Goal: Information Seeking & Learning: Learn about a topic

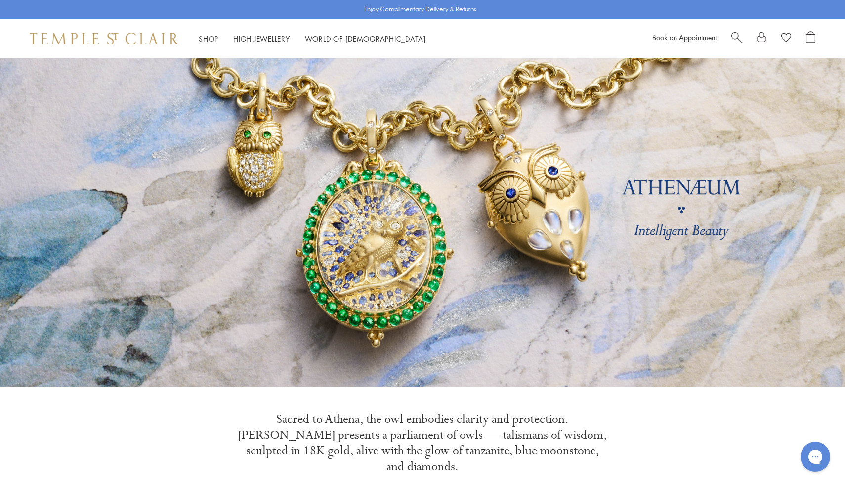
scroll to position [8, 0]
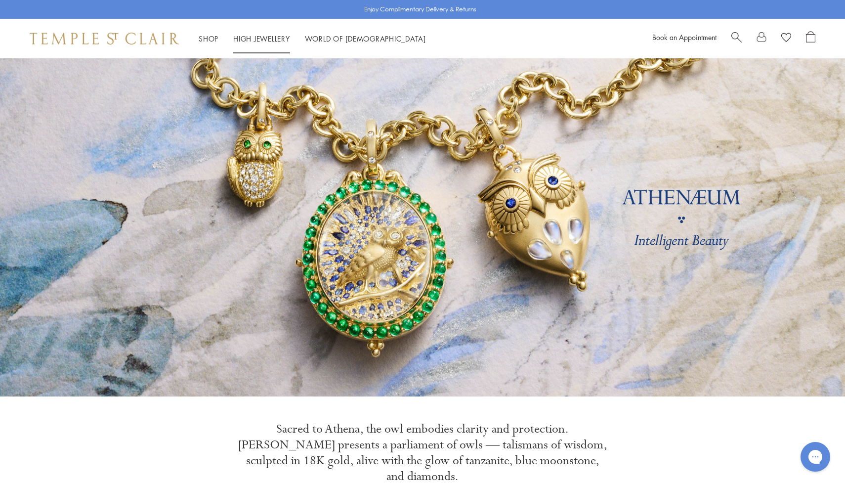
click at [261, 35] on link "High Jewellery High Jewellery" at bounding box center [261, 39] width 57 height 10
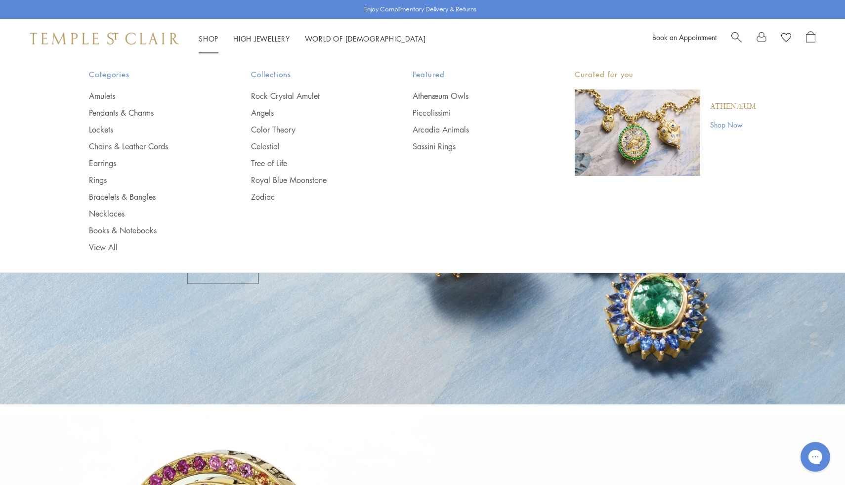
click at [158, 36] on img at bounding box center [104, 39] width 149 height 12
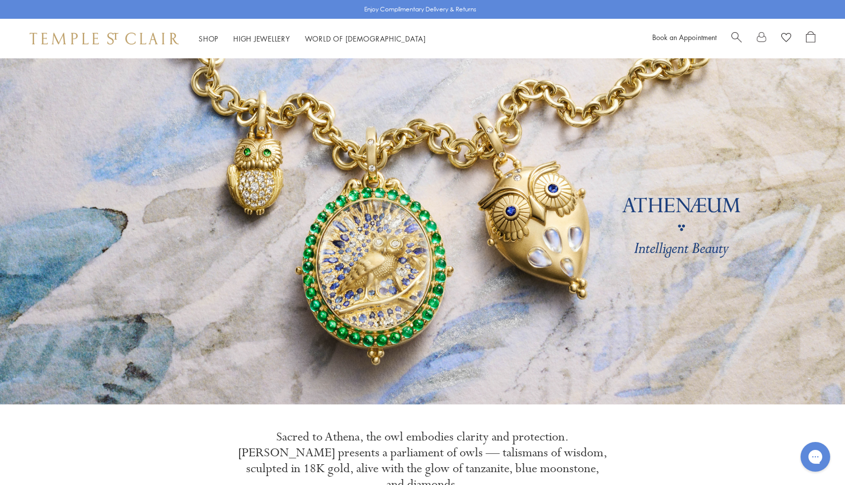
scroll to position [14, 0]
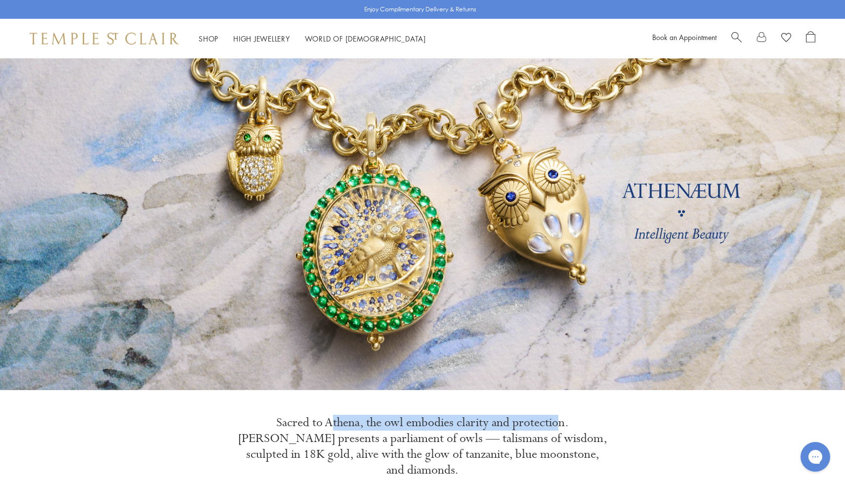
drag, startPoint x: 305, startPoint y: 423, endPoint x: 557, endPoint y: 422, distance: 251.4
click at [557, 422] on p "Sacred to Athena, the owl embodies clarity and protection. Athenæum presents a …" at bounding box center [422, 445] width 370 height 63
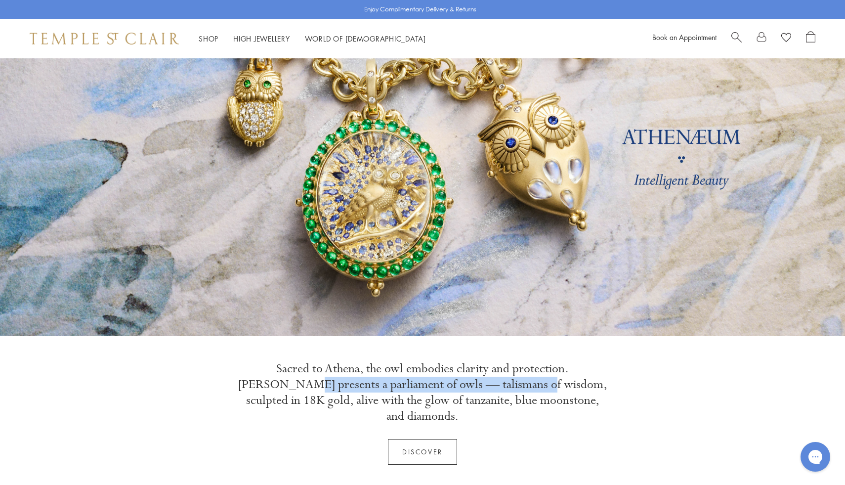
drag, startPoint x: 260, startPoint y: 380, endPoint x: 491, endPoint y: 385, distance: 230.7
click at [491, 385] on p "Sacred to Athena, the owl embodies clarity and protection. Athenæum presents a …" at bounding box center [422, 392] width 370 height 63
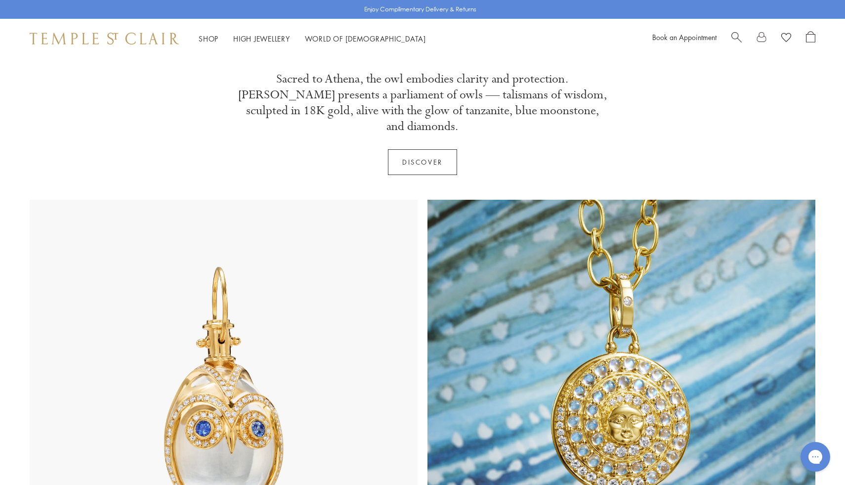
scroll to position [598, 0]
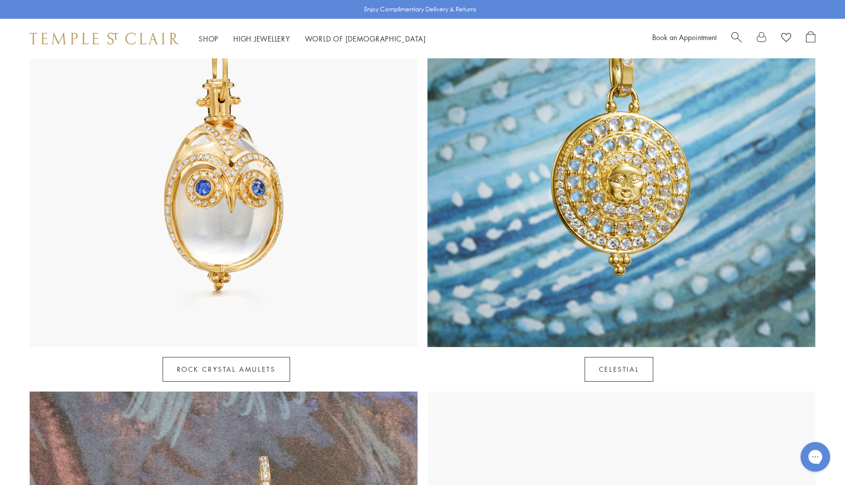
click at [298, 198] on img at bounding box center [224, 153] width 388 height 388
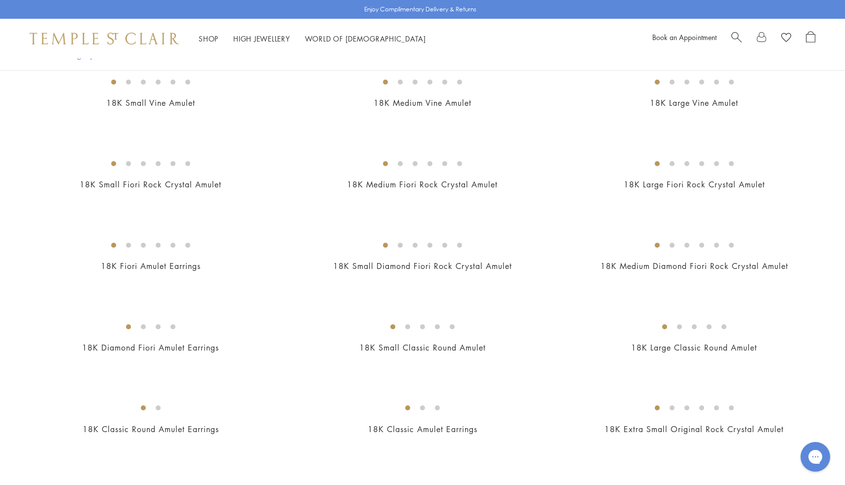
scroll to position [364, 0]
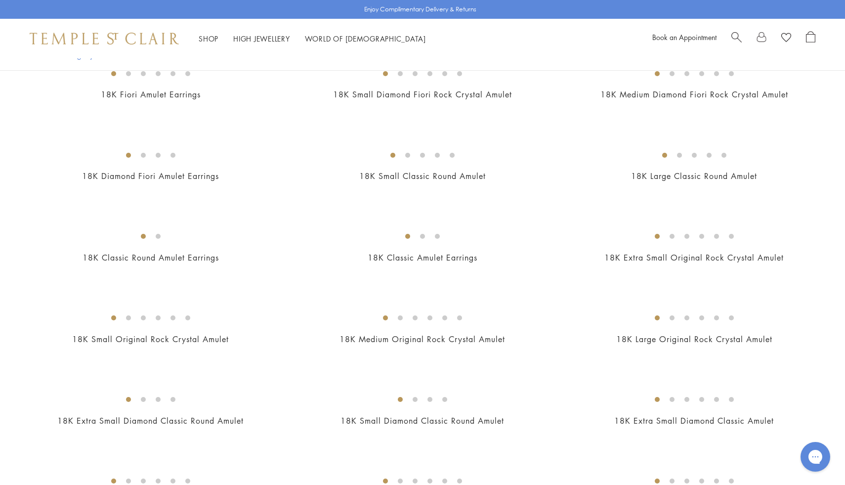
click at [0, 0] on img at bounding box center [0, 0] width 0 height 0
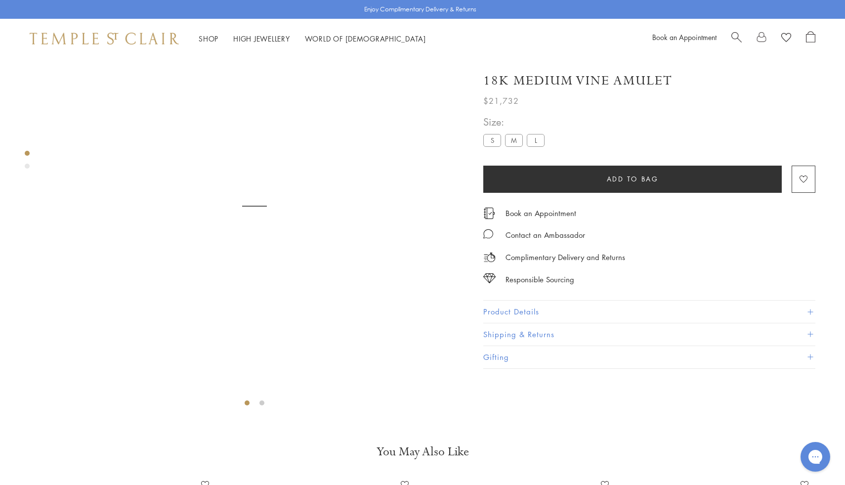
scroll to position [58, 0]
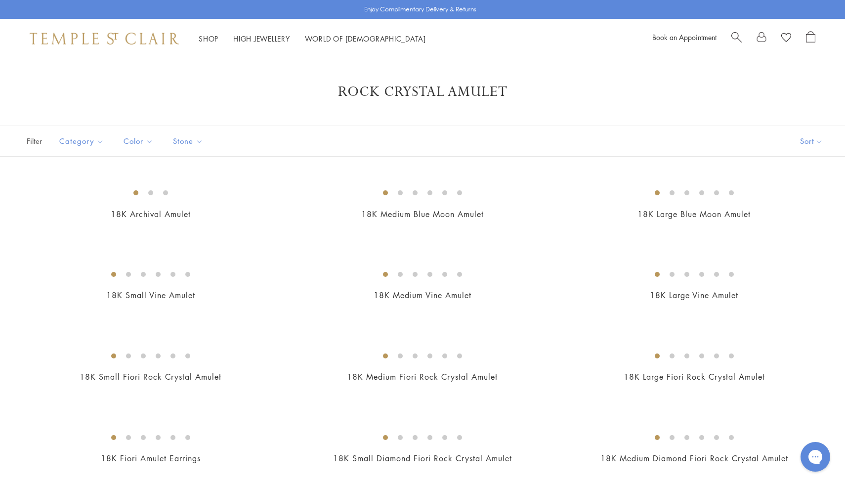
click at [211, 46] on div "Shop Shop Categories Amulets Pendants & Charms Lockets Chains & Leather Cords E…" at bounding box center [422, 39] width 845 height 40
click at [212, 36] on link "Shop Shop" at bounding box center [209, 39] width 20 height 10
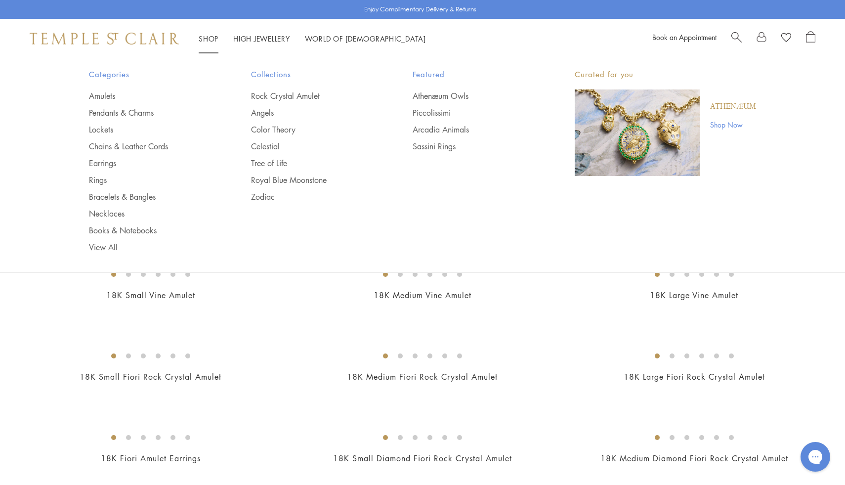
click at [138, 43] on img at bounding box center [104, 39] width 149 height 12
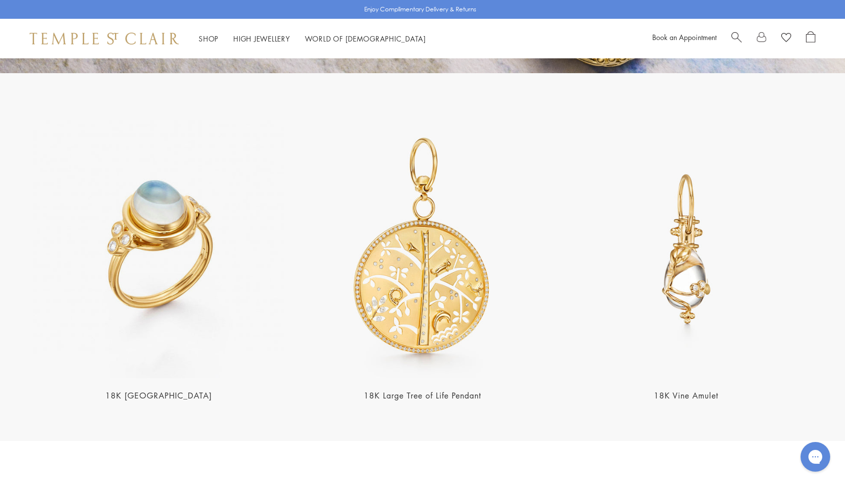
scroll to position [2222, 0]
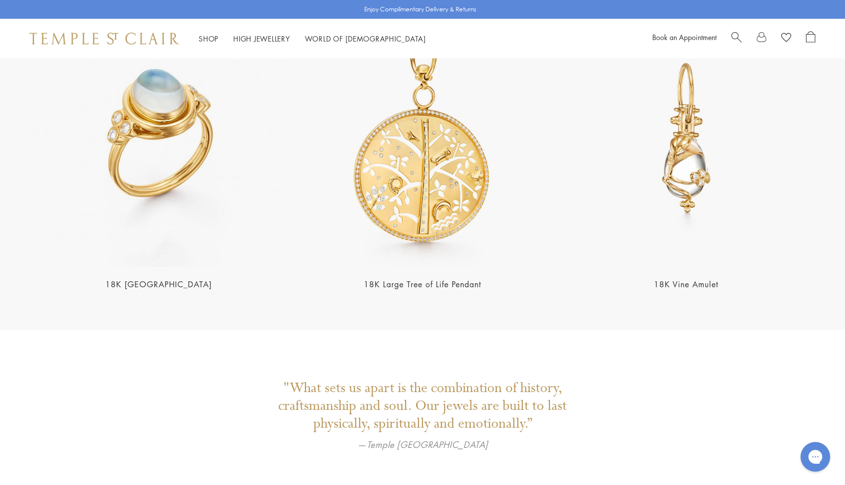
click at [193, 170] on img at bounding box center [159, 138] width 258 height 258
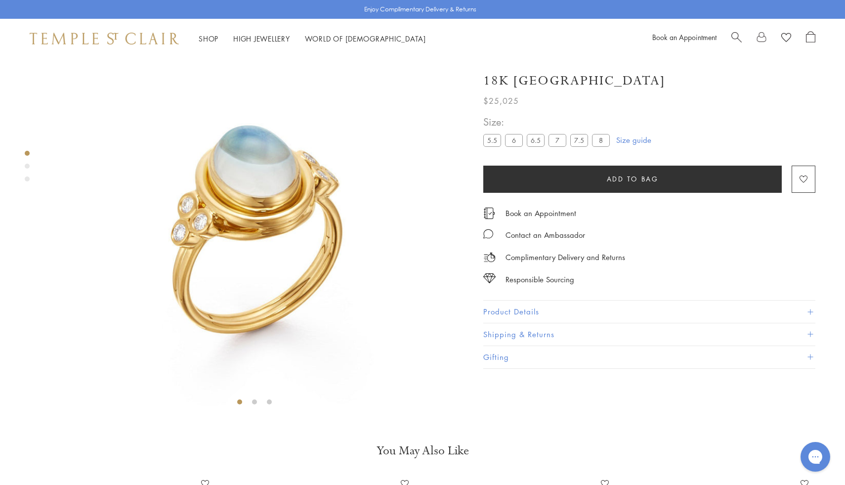
click at [514, 304] on button "Product Details" at bounding box center [649, 311] width 332 height 22
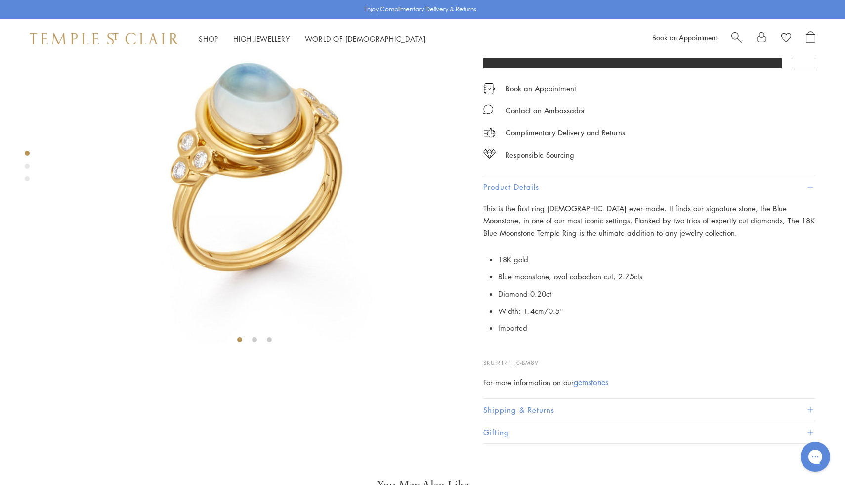
scroll to position [126, 0]
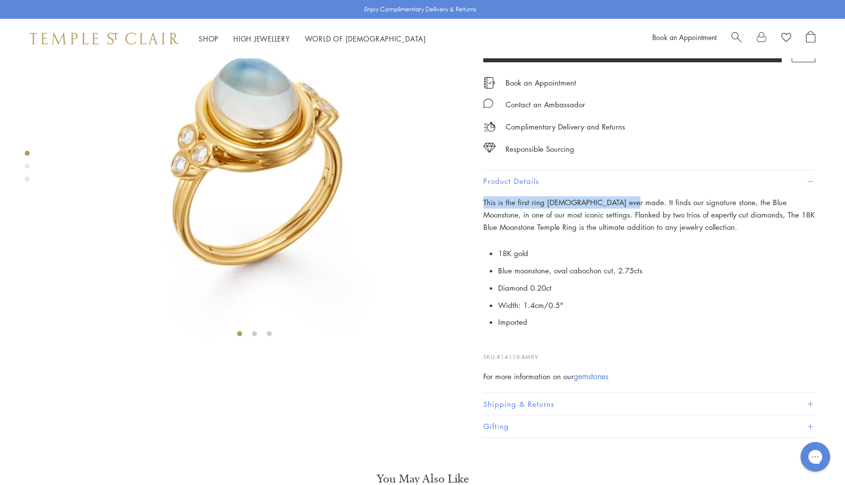
drag, startPoint x: 484, startPoint y: 265, endPoint x: 674, endPoint y: 265, distance: 190.7
click at [674, 232] on span "This is the first ring Temple ever made. It finds our signature stone, the Blue…" at bounding box center [648, 214] width 331 height 35
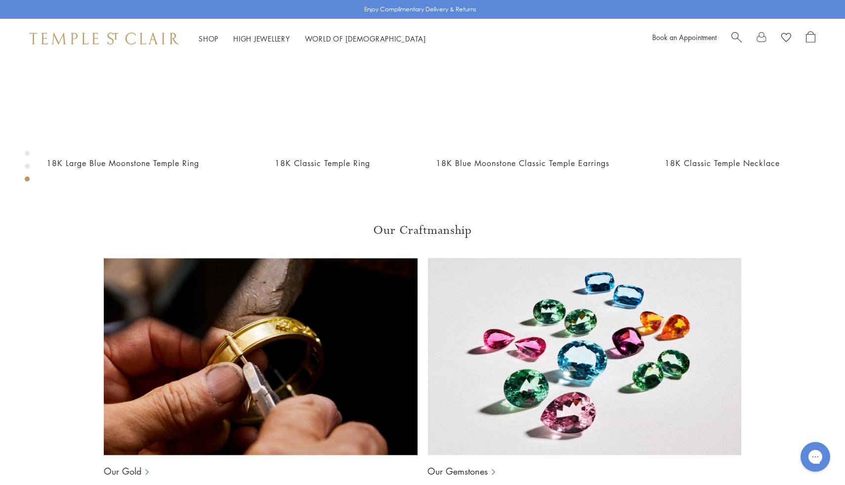
scroll to position [664, 0]
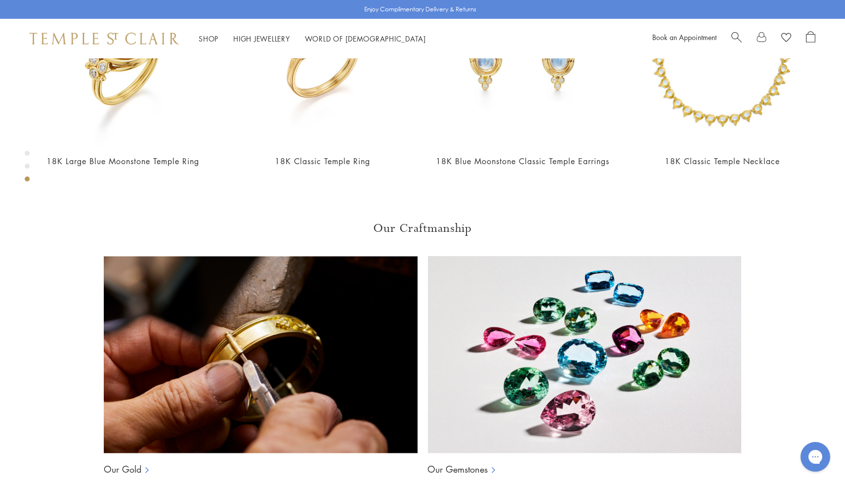
drag, startPoint x: 700, startPoint y: 253, endPoint x: 756, endPoint y: 253, distance: 55.8
drag, startPoint x: 497, startPoint y: 267, endPoint x: 582, endPoint y: 267, distance: 85.0
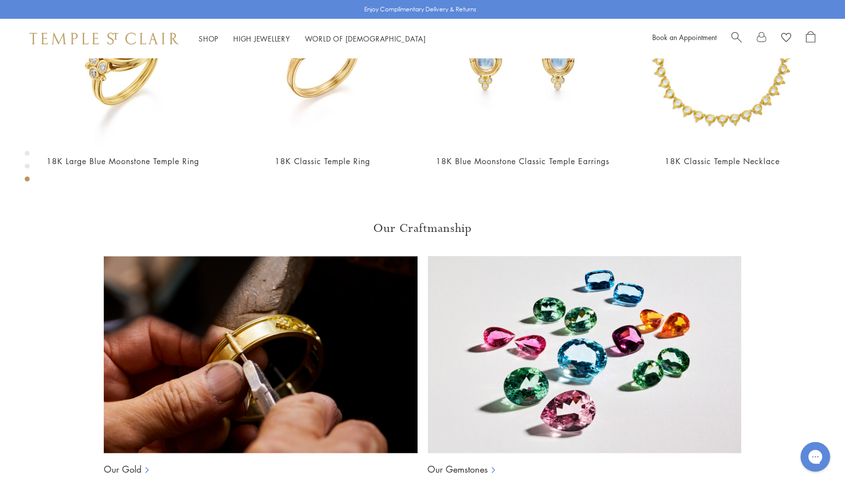
drag, startPoint x: 506, startPoint y: 316, endPoint x: 631, endPoint y: 317, distance: 124.5
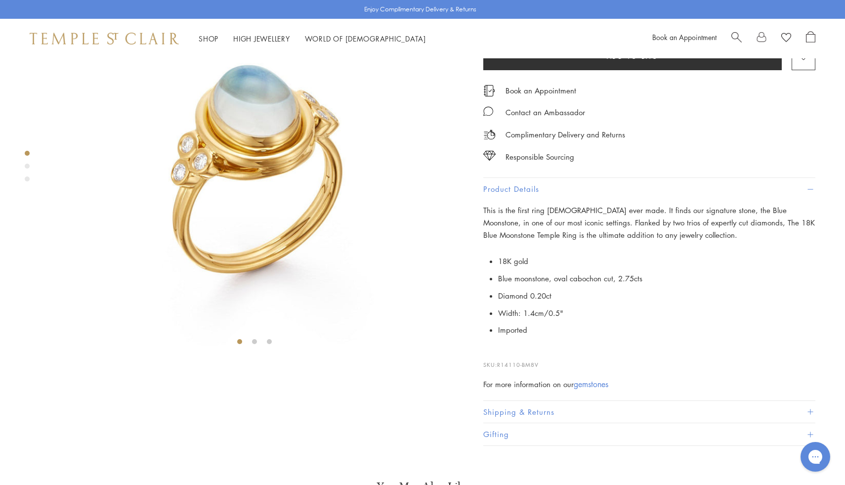
scroll to position [0, 0]
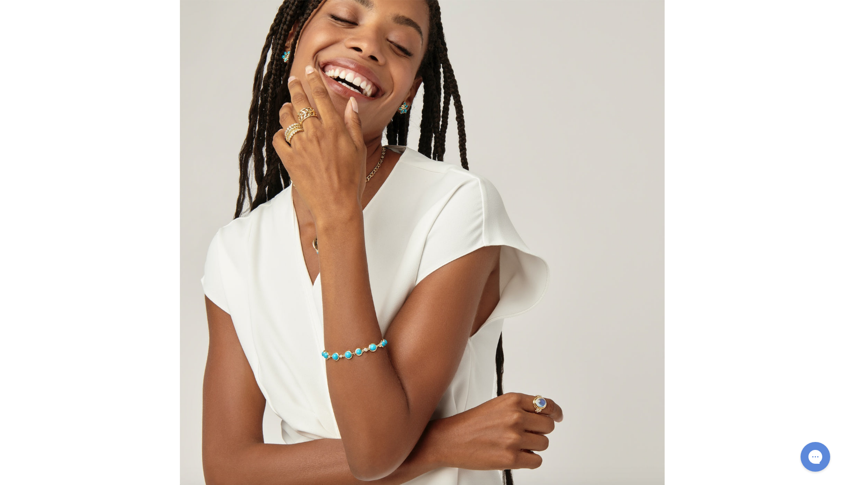
scroll to position [796, 0]
click at [121, 261] on div at bounding box center [422, 242] width 845 height 485
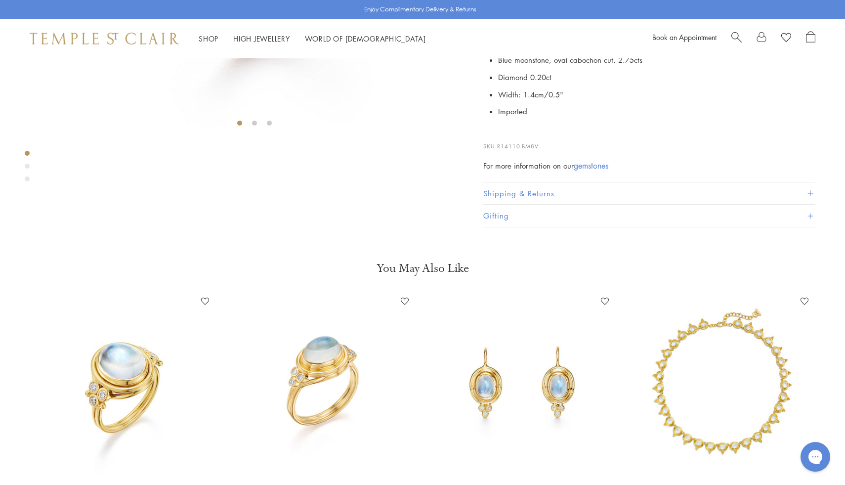
scroll to position [173, 0]
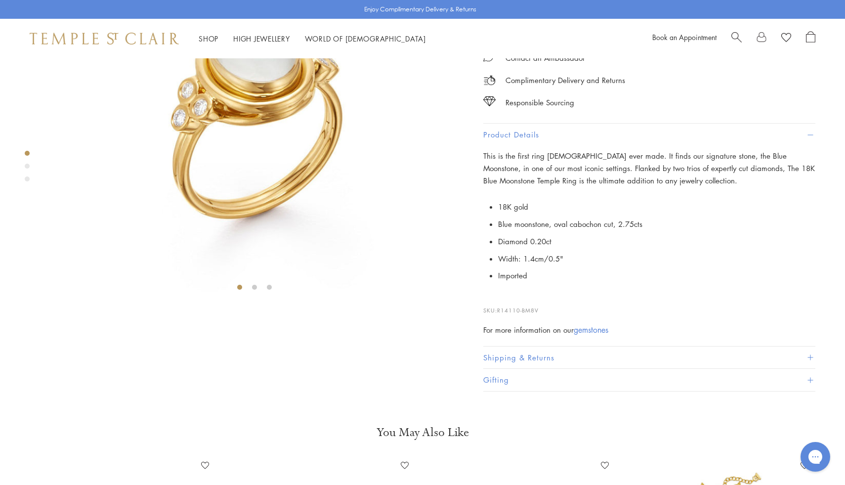
click at [109, 35] on img at bounding box center [104, 39] width 149 height 12
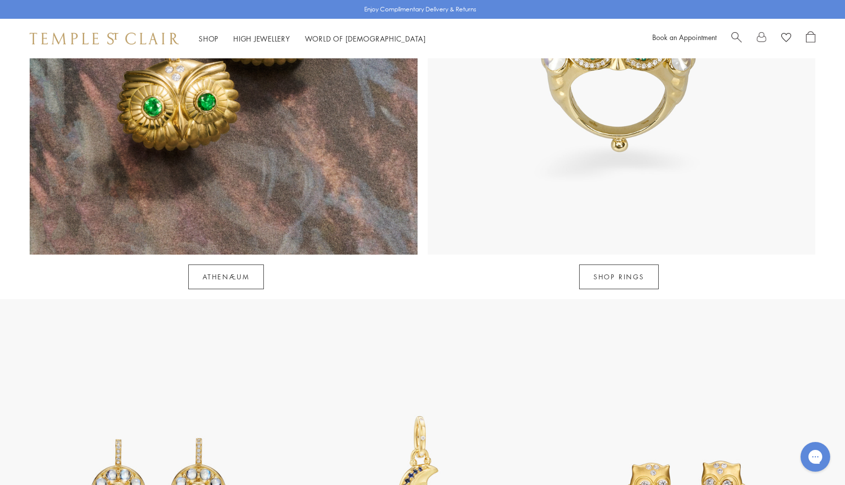
scroll to position [1059, 0]
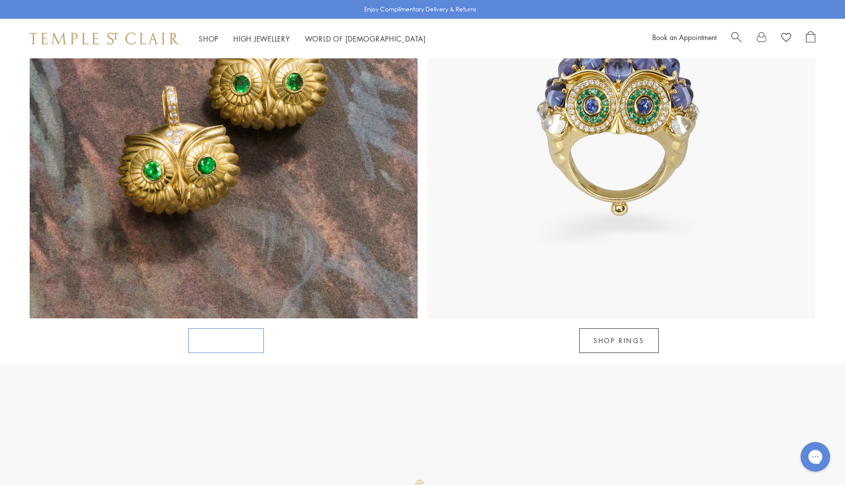
click at [239, 328] on link "Athenæum" at bounding box center [226, 340] width 76 height 25
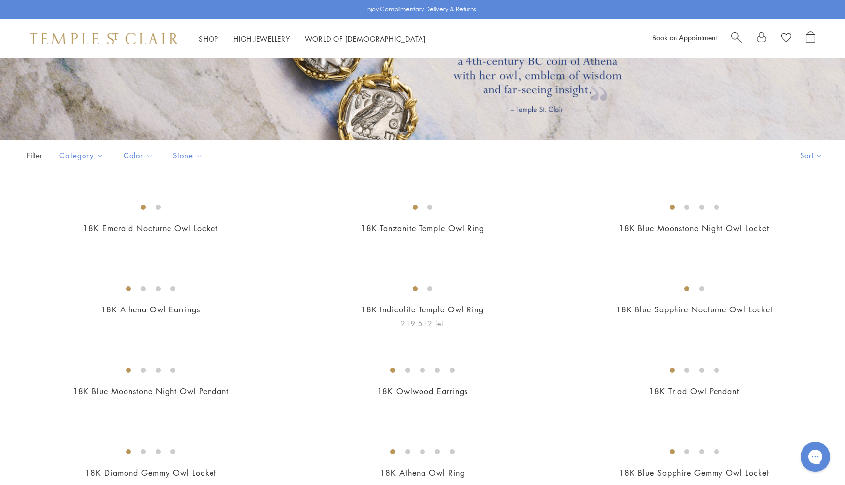
scroll to position [35, 0]
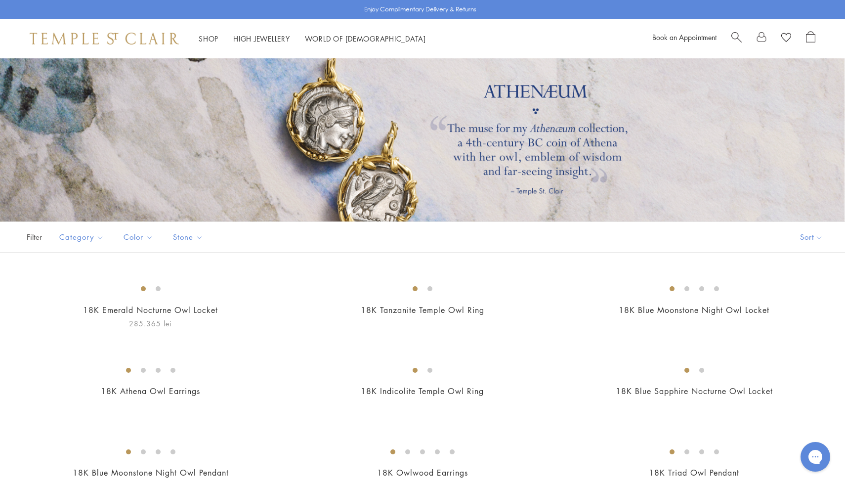
click at [0, 0] on img at bounding box center [0, 0] width 0 height 0
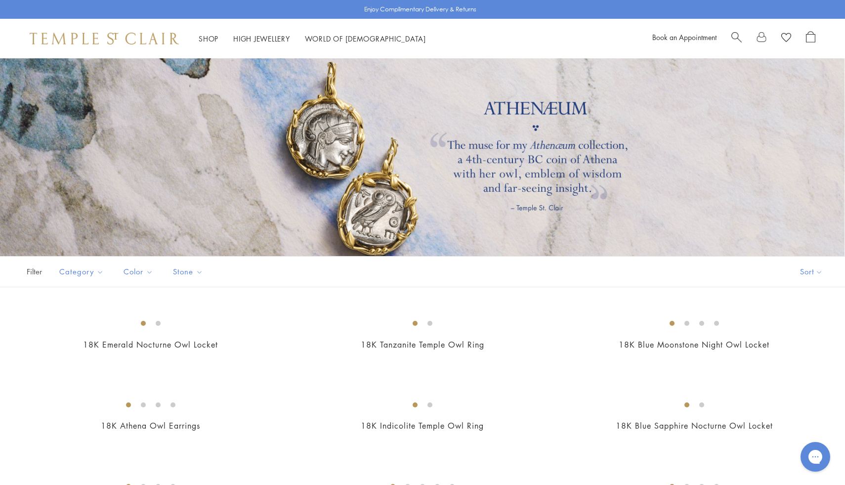
click at [547, 56] on div "Shop Shop Categories Amulets Pendants & Charms Lockets Chains & Leather Cords E…" at bounding box center [422, 39] width 845 height 40
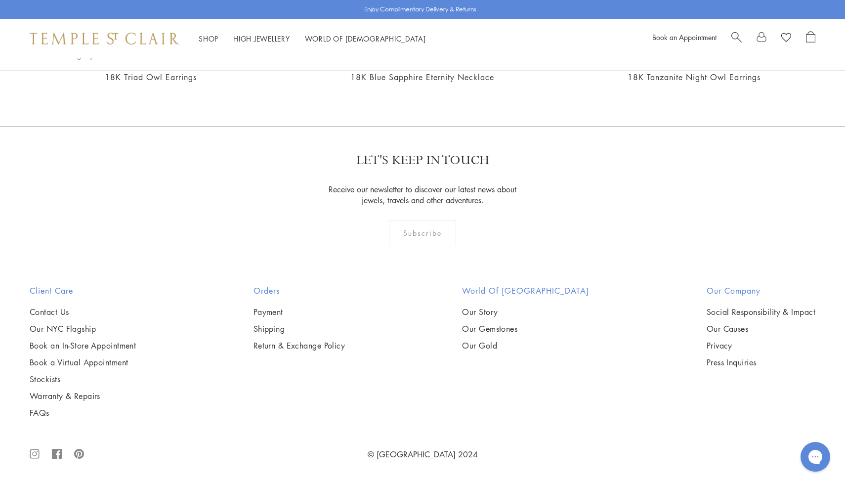
scroll to position [600, 0]
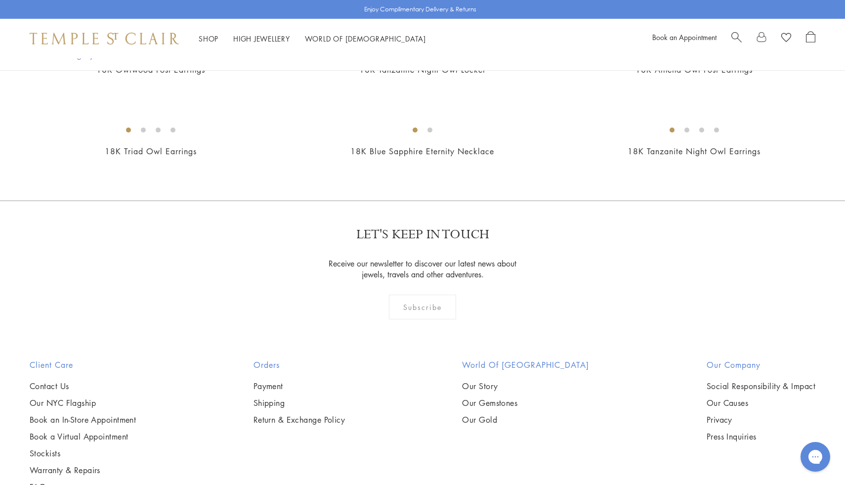
click at [0, 0] on img at bounding box center [0, 0] width 0 height 0
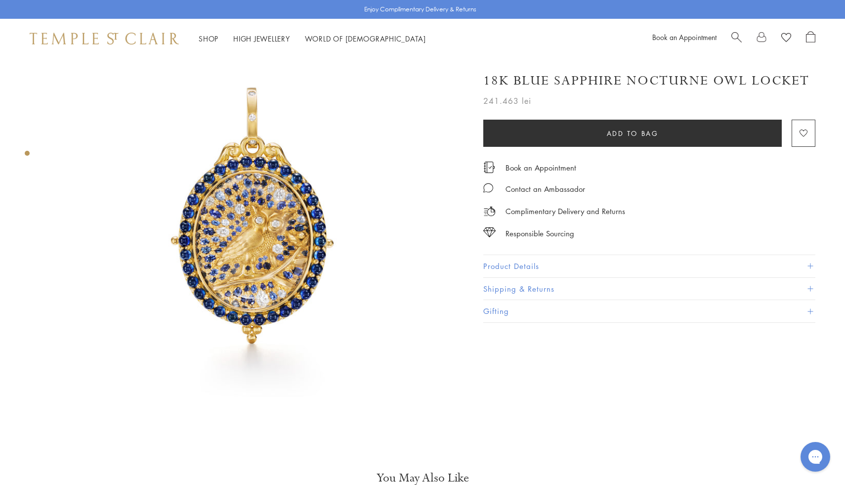
scroll to position [42, 0]
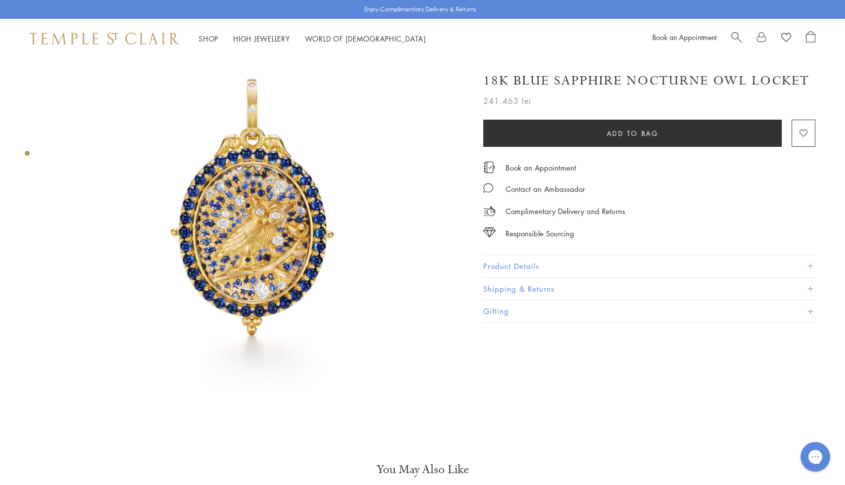
click at [555, 264] on button "Product Details" at bounding box center [649, 266] width 332 height 22
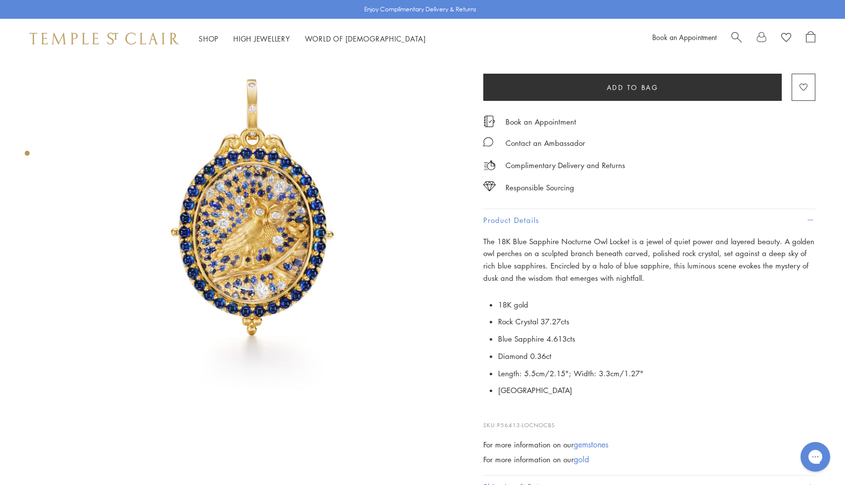
click at [564, 209] on button "Product Details" at bounding box center [649, 220] width 332 height 22
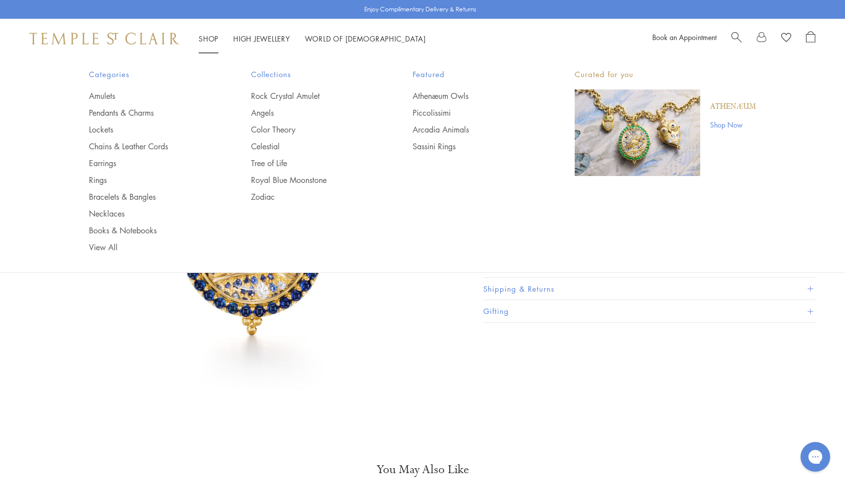
click at [122, 30] on div "Shop Shop Categories Amulets Pendants & Charms Lockets Chains & Leather Cords E…" at bounding box center [422, 39] width 845 height 40
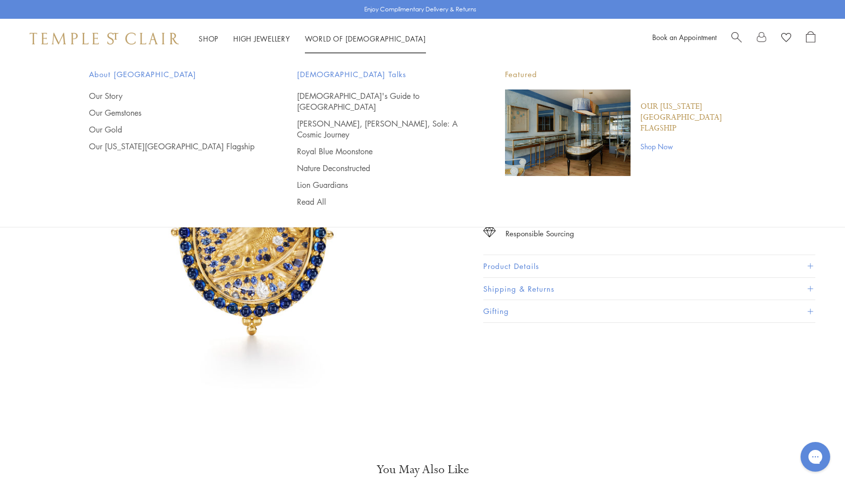
click at [117, 43] on img at bounding box center [104, 39] width 149 height 12
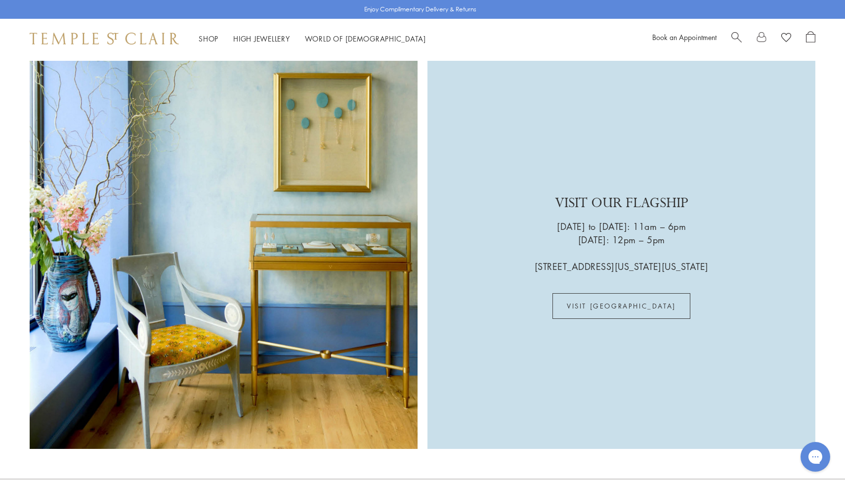
scroll to position [2452, 0]
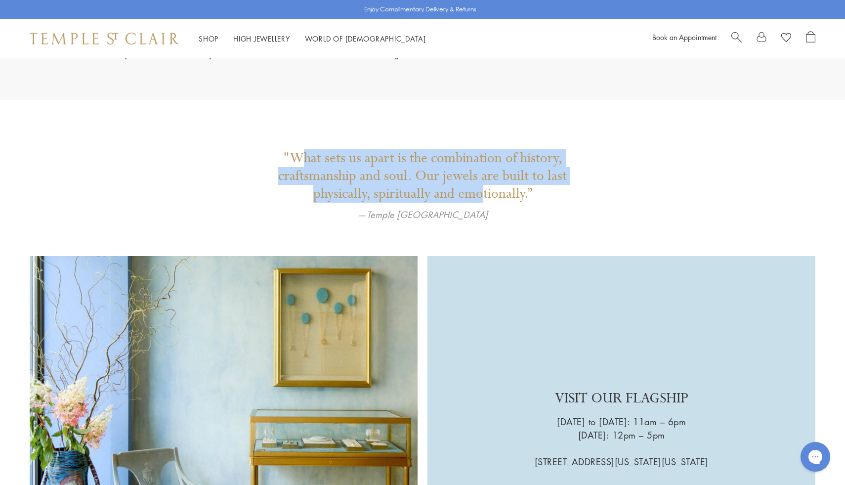
drag, startPoint x: 298, startPoint y: 142, endPoint x: 503, endPoint y: 176, distance: 207.8
click at [503, 176] on p ""What sets us apart is the combination of history, craftsmanship and soul. Our …" at bounding box center [422, 175] width 346 height 53
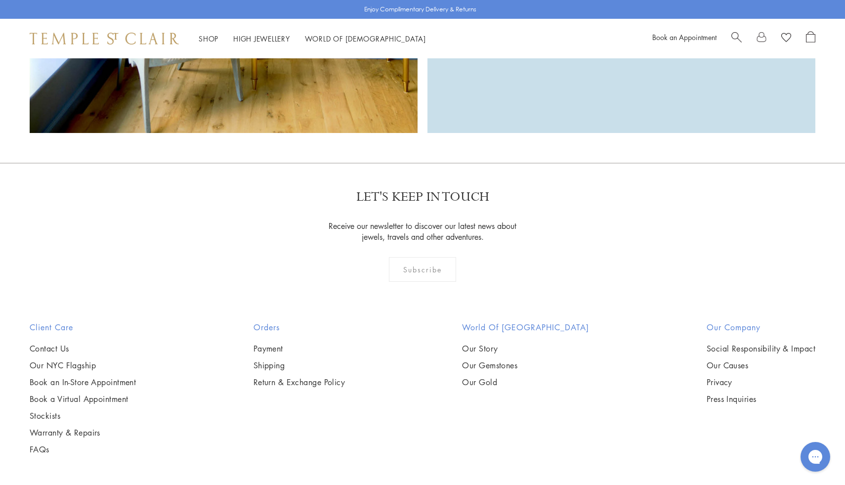
scroll to position [2978, 0]
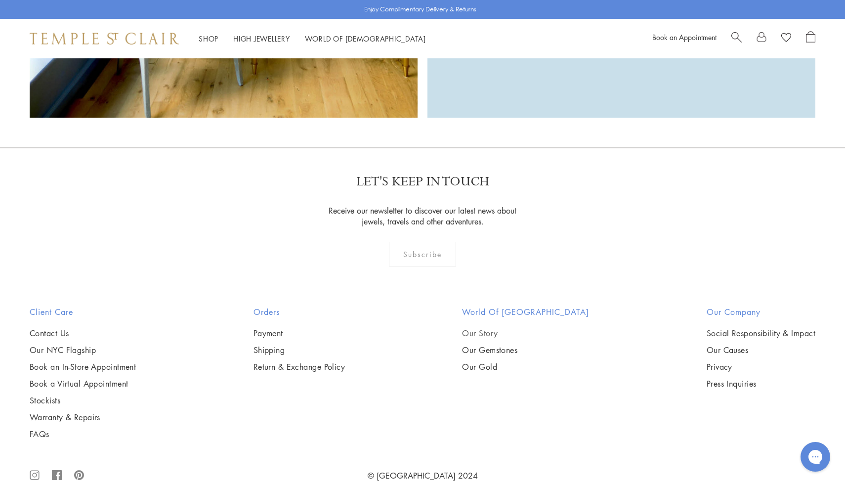
click at [498, 327] on link "Our Story" at bounding box center [525, 332] width 127 height 11
